Goal: Navigation & Orientation: Find specific page/section

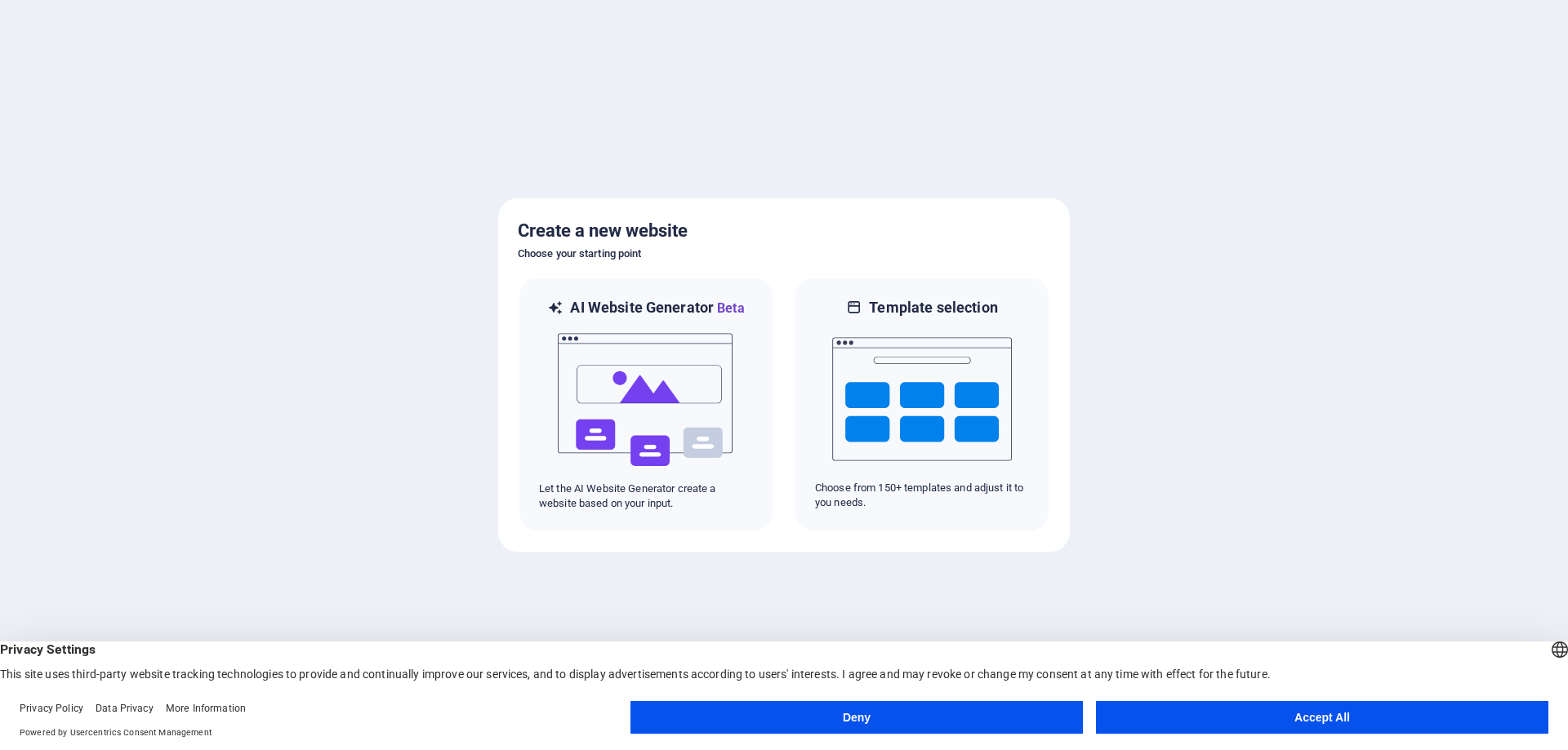
click at [1340, 718] on button "Accept All" at bounding box center [1322, 717] width 453 height 33
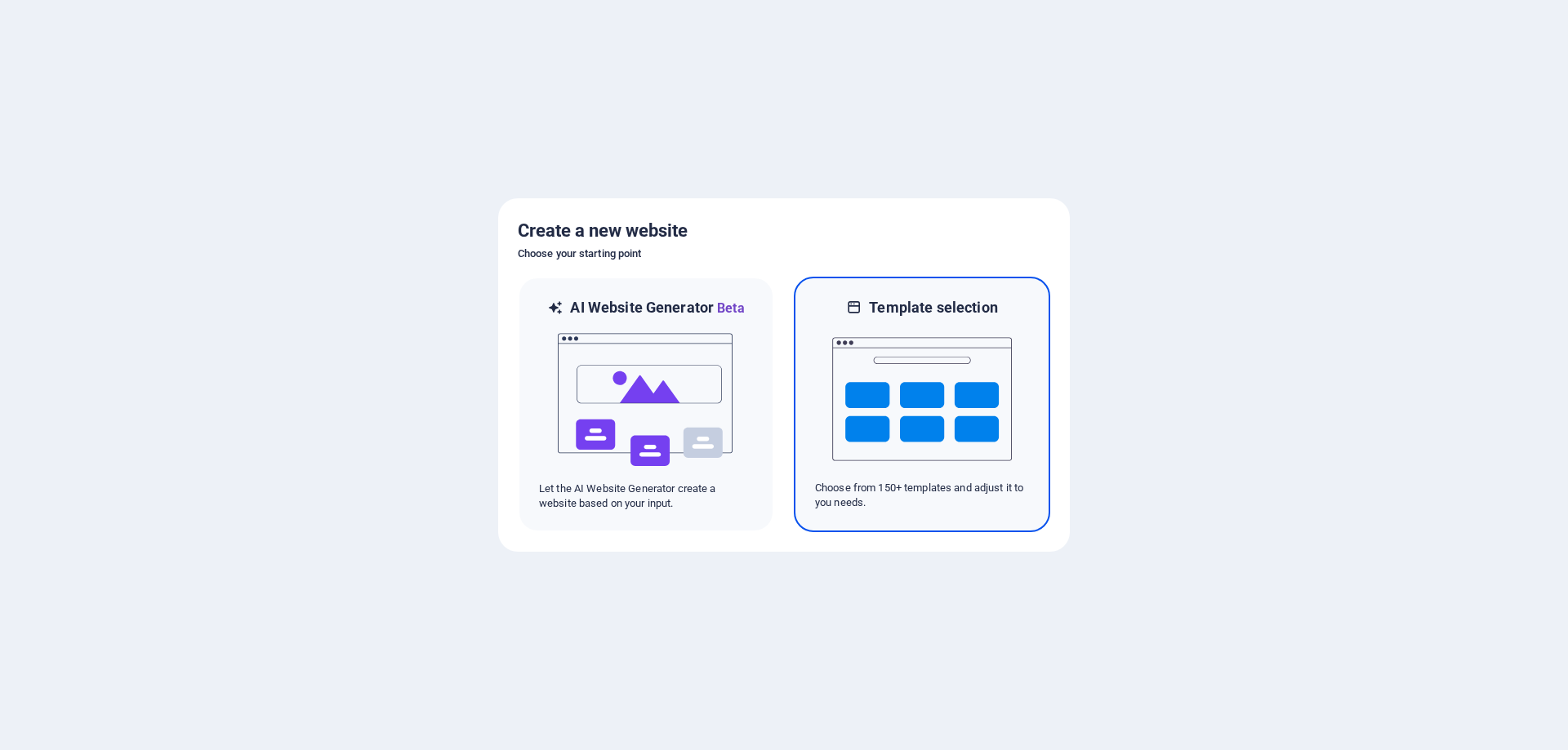
click at [904, 414] on img at bounding box center [921, 399] width 180 height 163
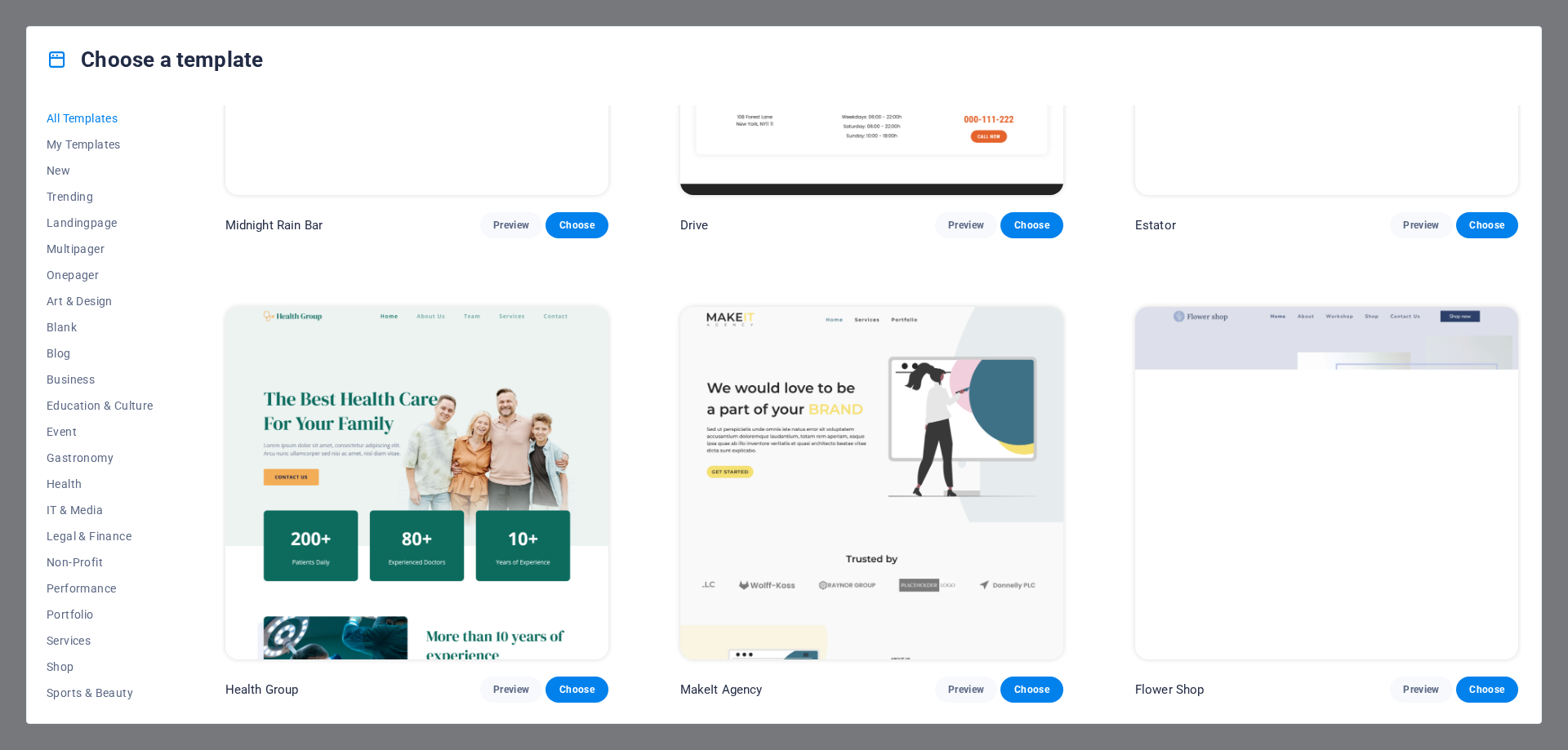
scroll to position [5386, 0]
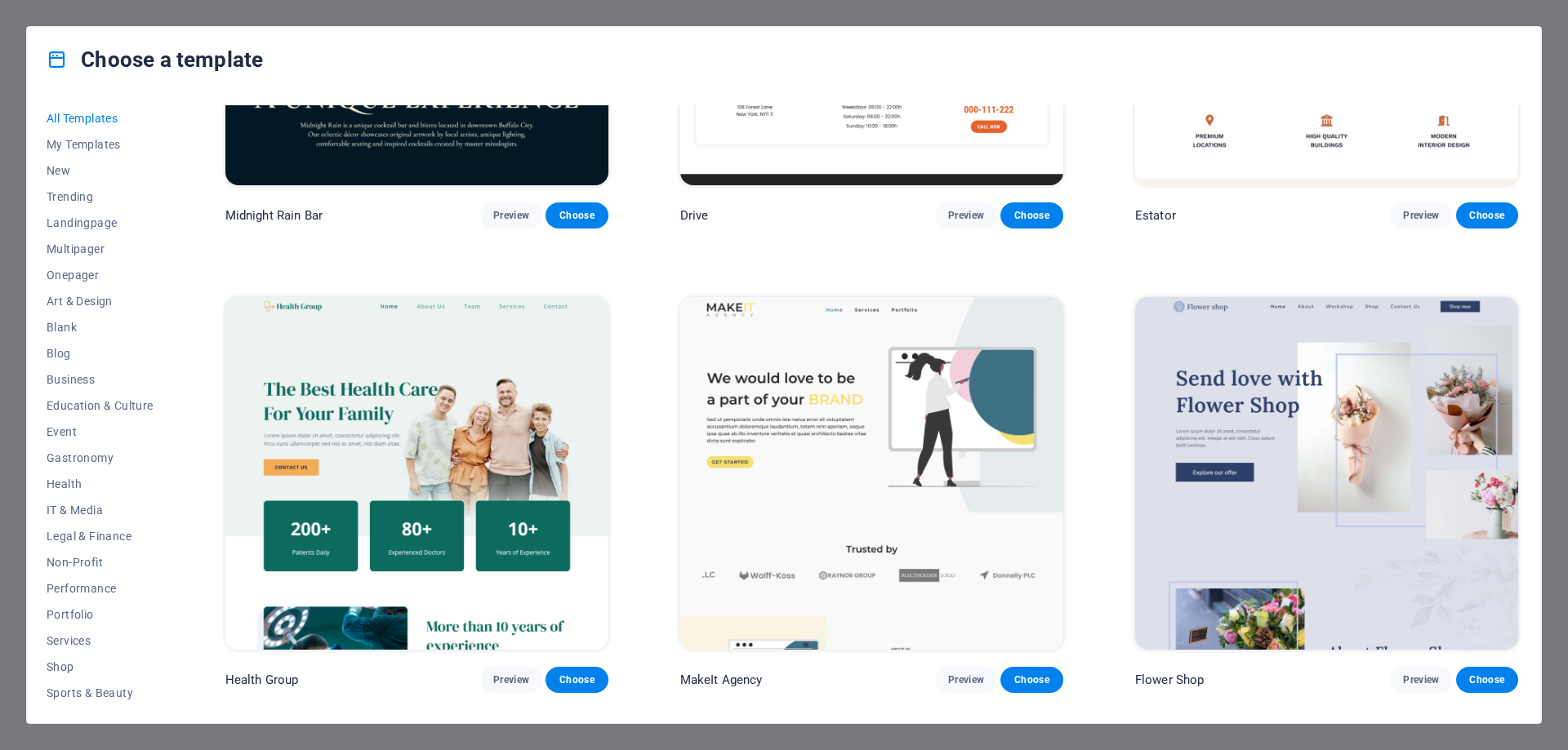
click at [9, 23] on div "Choose a template All Templates My Templates New Trending Landingpage Multipage…" at bounding box center [784, 375] width 1568 height 750
click at [1556, 49] on div "Choose a template All Templates My Templates New Trending Landingpage Multipage…" at bounding box center [784, 375] width 1568 height 750
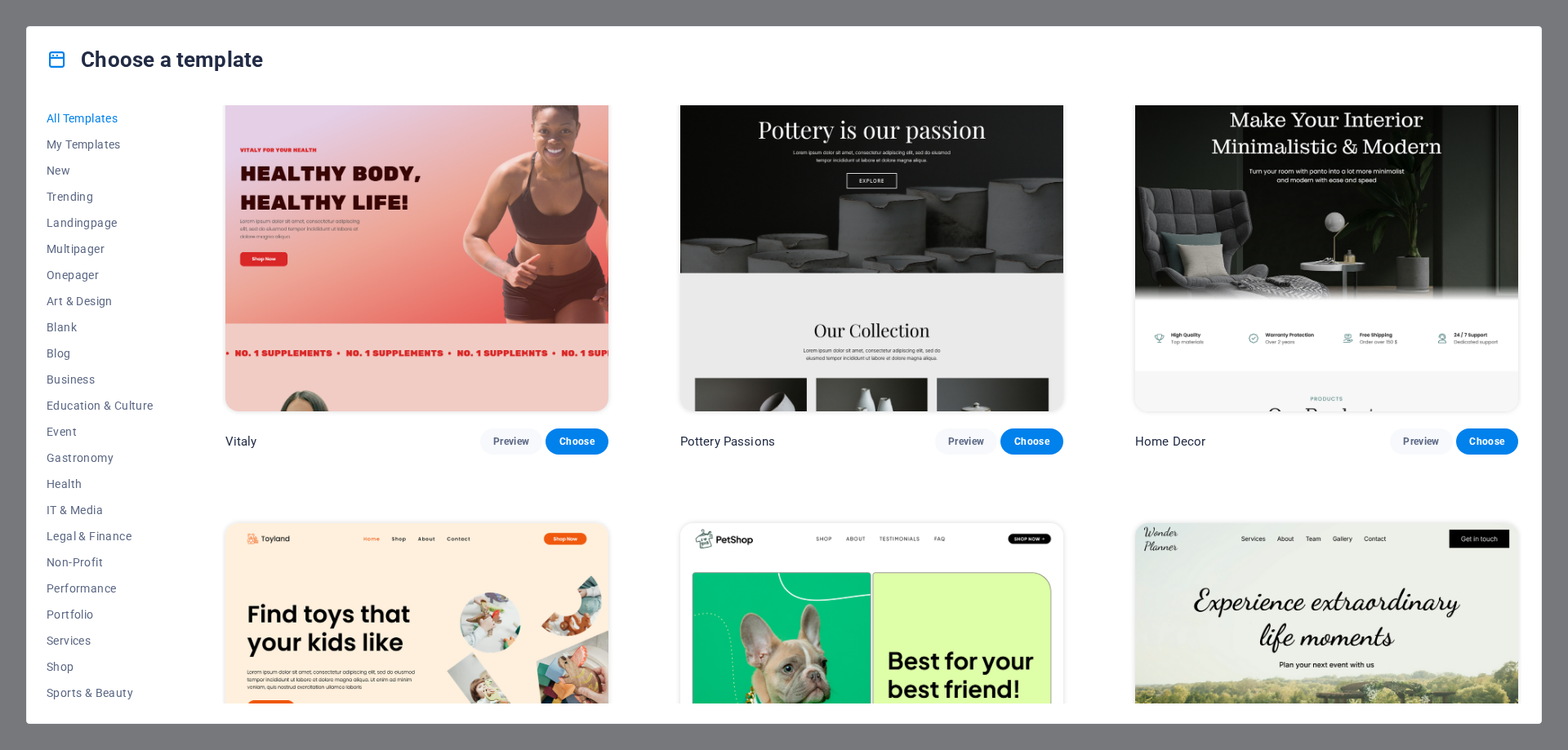
scroll to position [1306, 0]
